Goal: Information Seeking & Learning: Learn about a topic

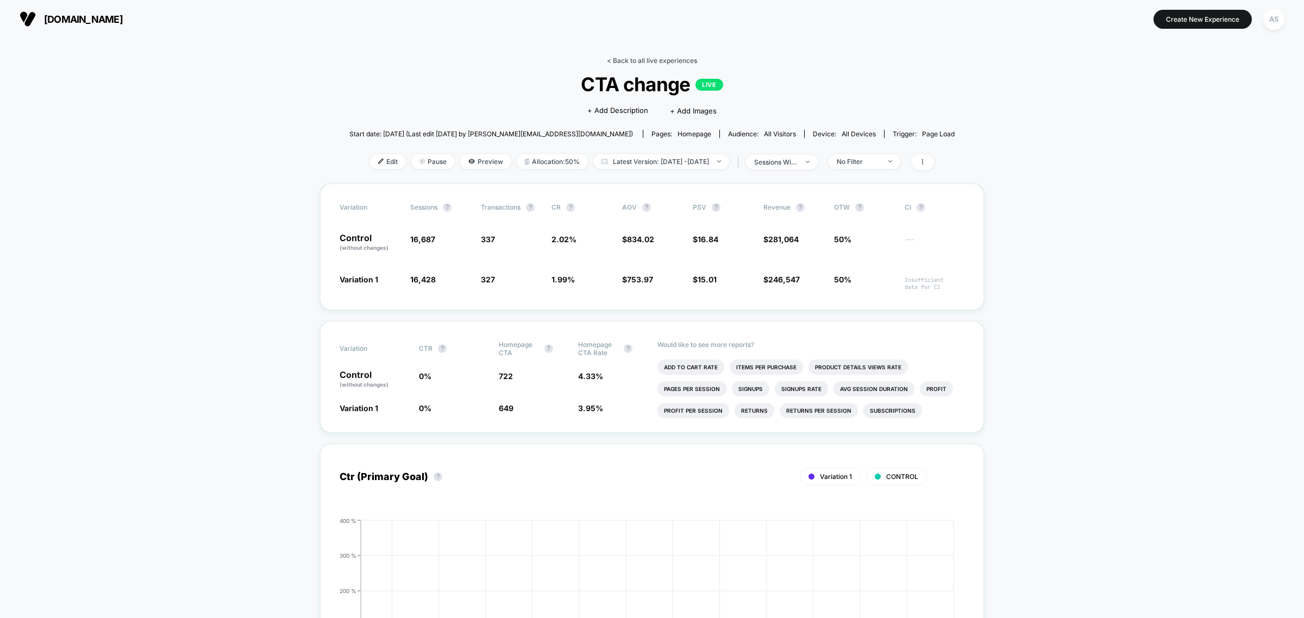
click at [633, 58] on link "< Back to all live experiences" at bounding box center [652, 61] width 90 height 8
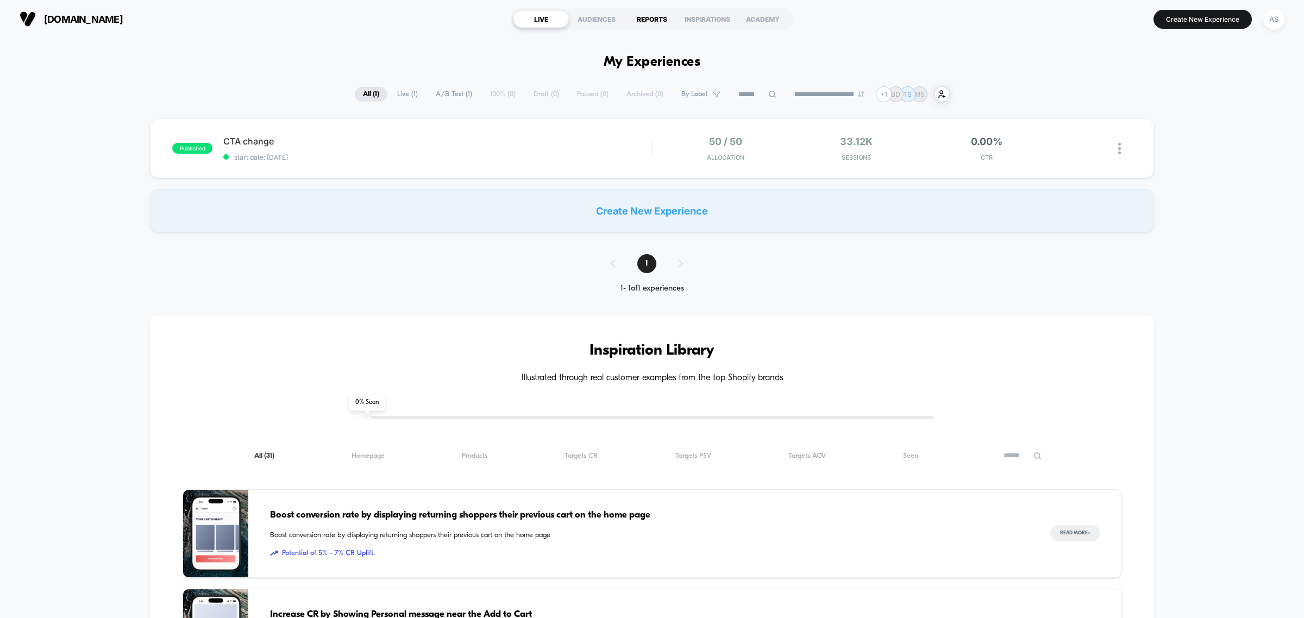
click at [640, 14] on div "REPORTS" at bounding box center [651, 18] width 55 height 17
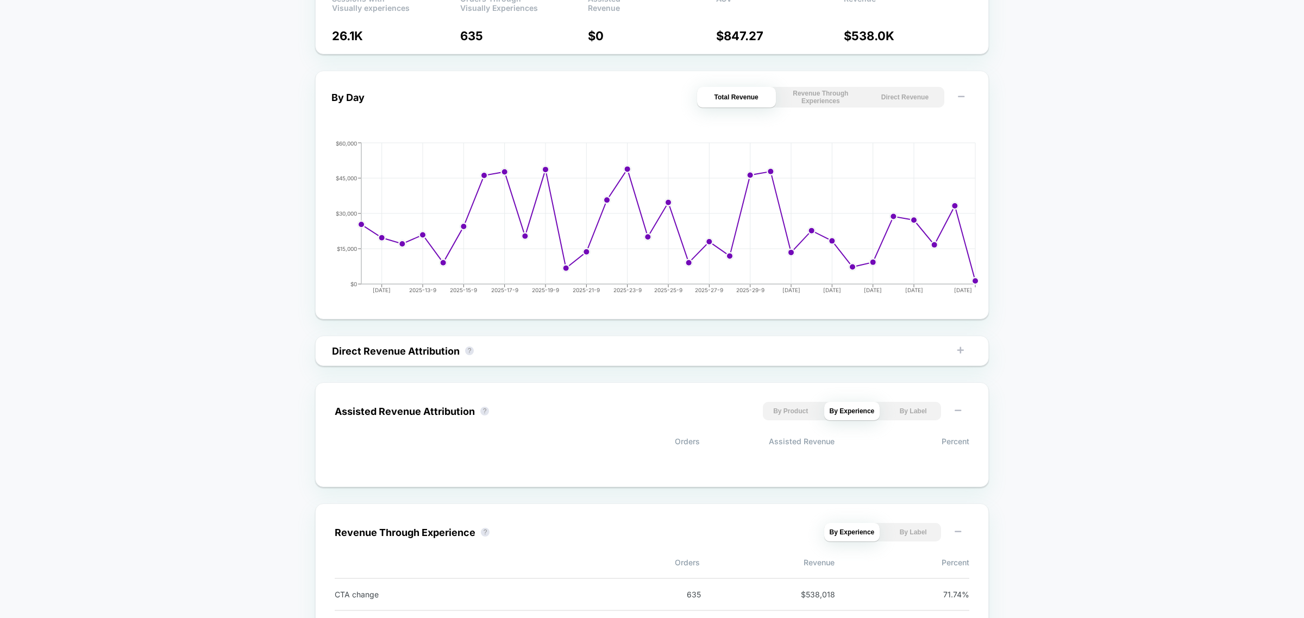
scroll to position [412, 0]
click at [914, 413] on button "By Label" at bounding box center [913, 410] width 56 height 18
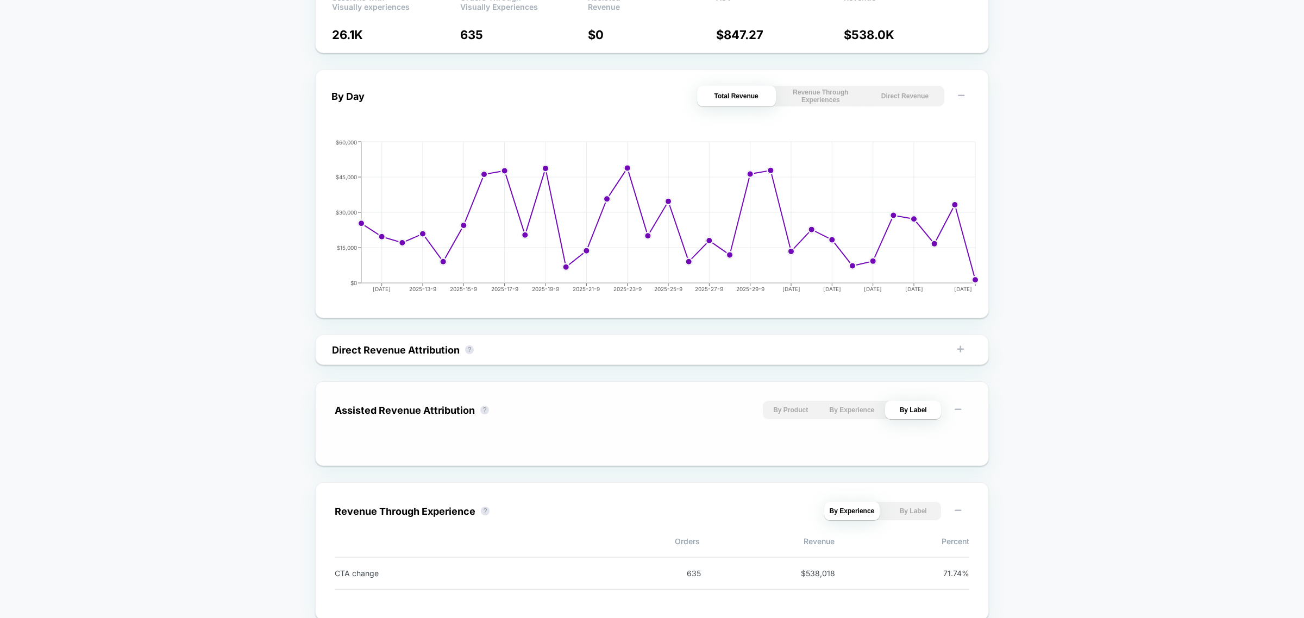
click at [799, 415] on button "By Product" at bounding box center [791, 410] width 56 height 18
click at [840, 414] on button "By Experience" at bounding box center [852, 410] width 56 height 18
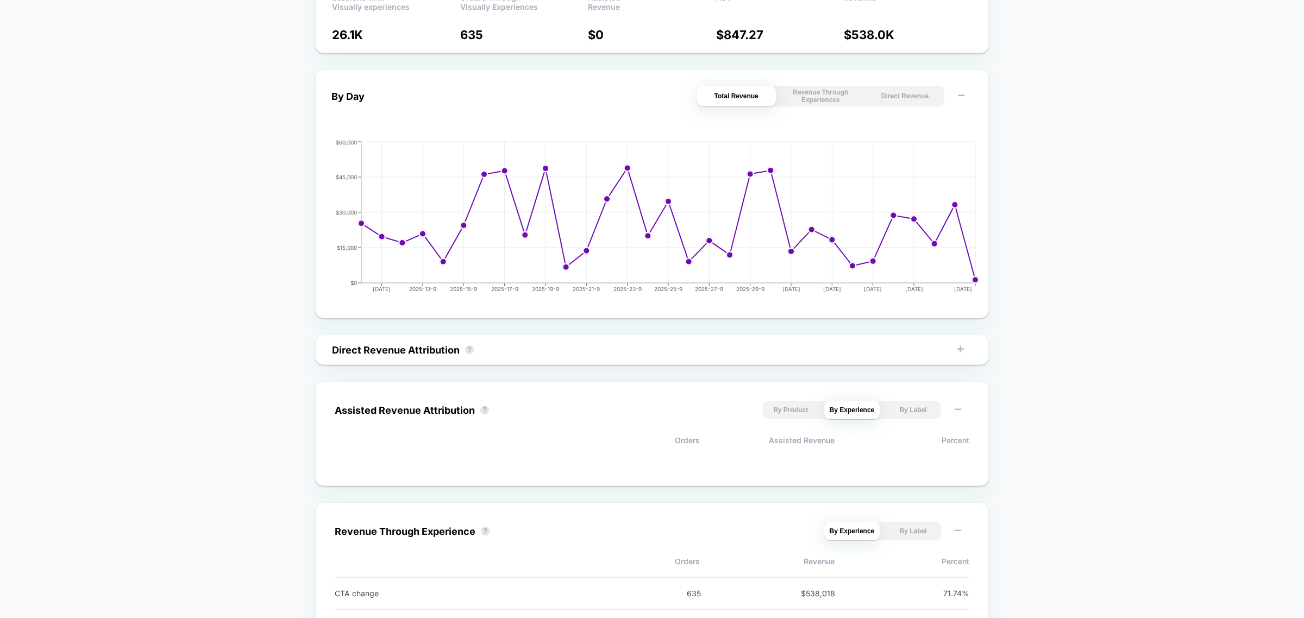
click at [1107, 438] on div "Last 30 Days Total Group 2 $ General Total sessions 132.9K Total orders 944 Sol…" at bounding box center [652, 166] width 1304 height 982
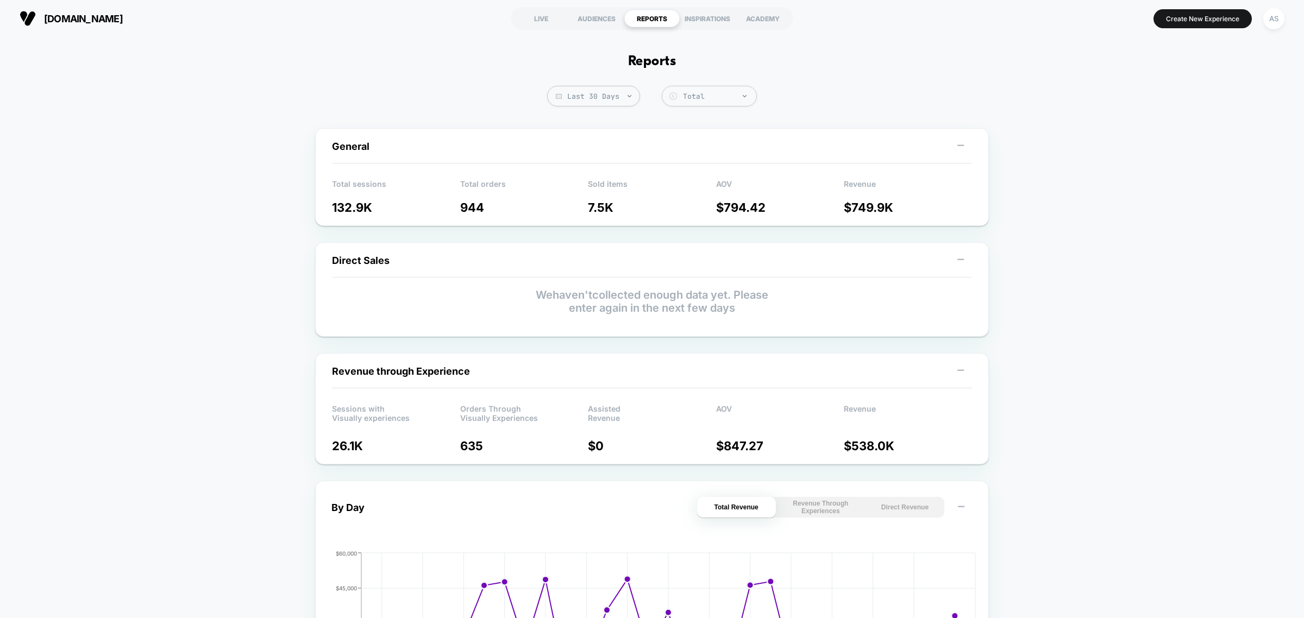
scroll to position [0, 0]
click at [540, 21] on div "LIVE" at bounding box center [540, 18] width 55 height 17
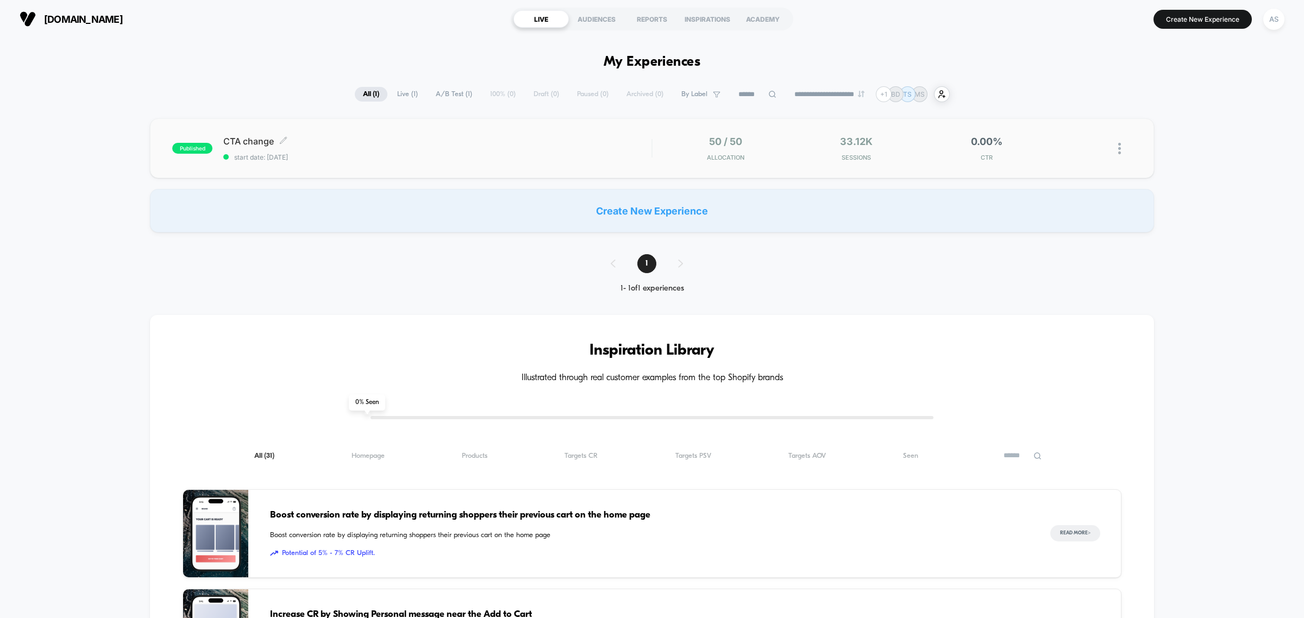
click at [501, 159] on span "start date: [DATE]" at bounding box center [437, 157] width 428 height 8
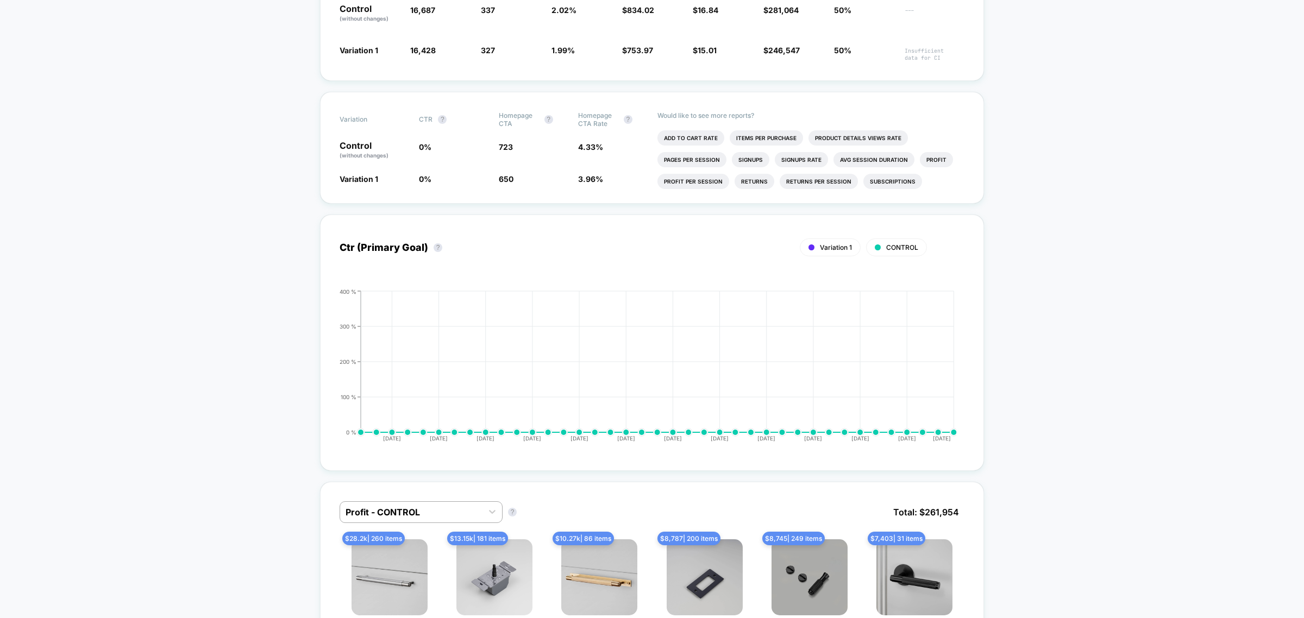
scroll to position [272, 0]
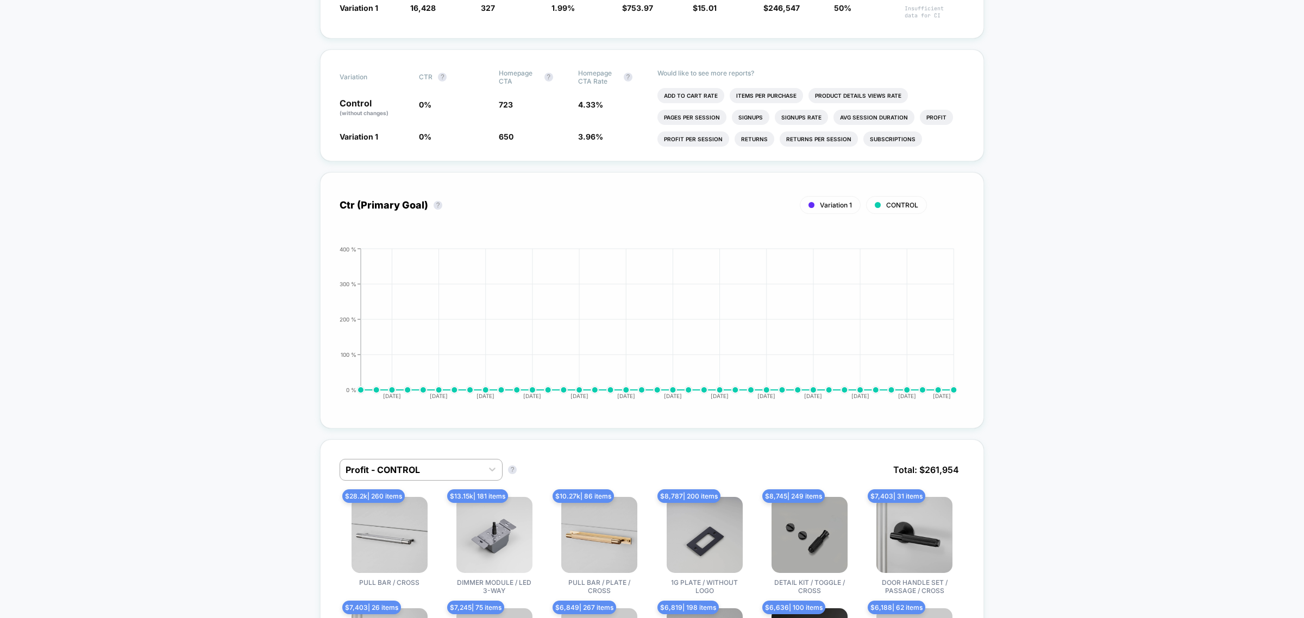
click at [823, 203] on span "Variation 1" at bounding box center [836, 205] width 32 height 8
click at [832, 201] on span "Variation 1" at bounding box center [836, 205] width 32 height 8
click at [902, 201] on span "CONTROL" at bounding box center [902, 205] width 32 height 8
